Goal: Navigation & Orientation: Go to known website

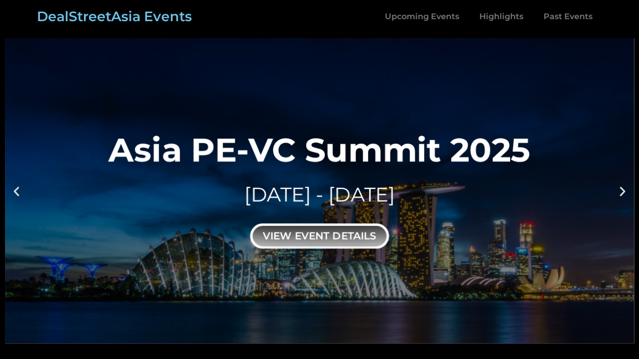
click at [331, 230] on div "view event details" at bounding box center [319, 236] width 139 height 25
